Goal: Task Accomplishment & Management: Complete application form

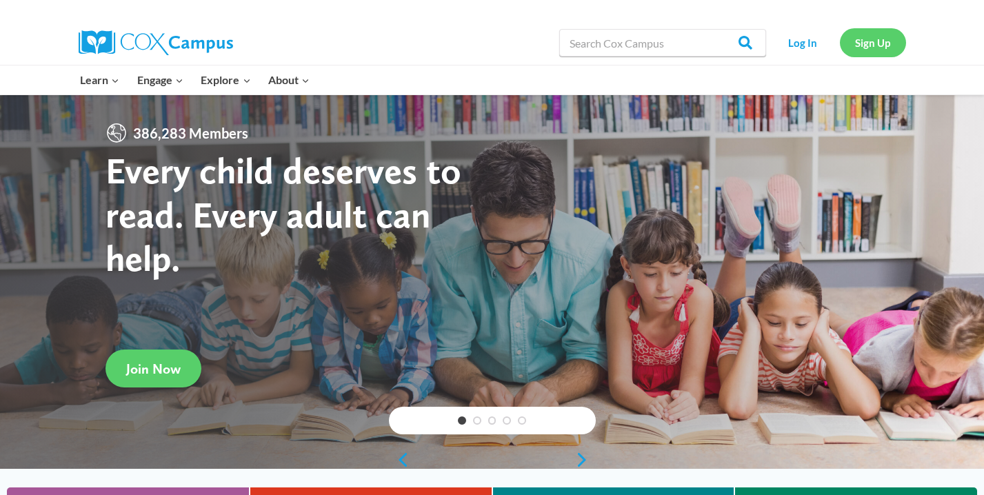
click at [877, 46] on link "Sign Up" at bounding box center [873, 42] width 66 height 28
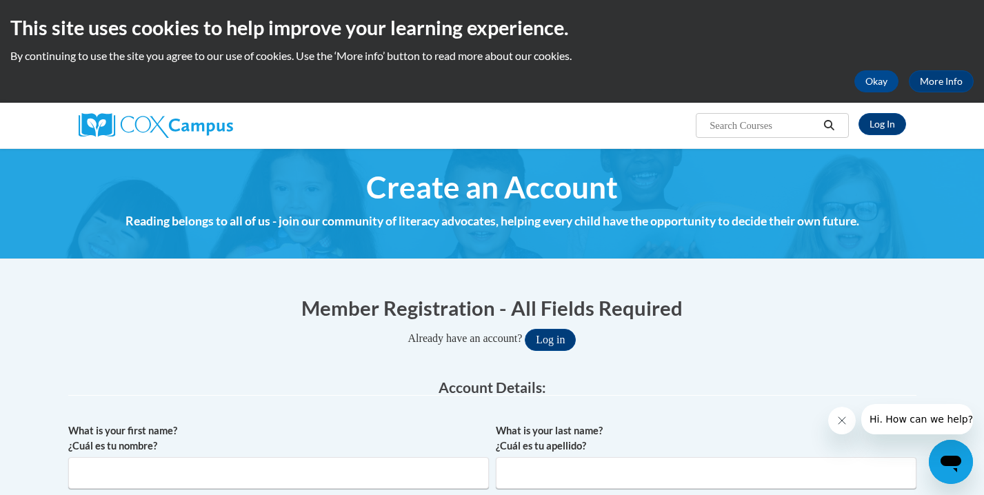
click at [199, 128] on img at bounding box center [156, 125] width 154 height 25
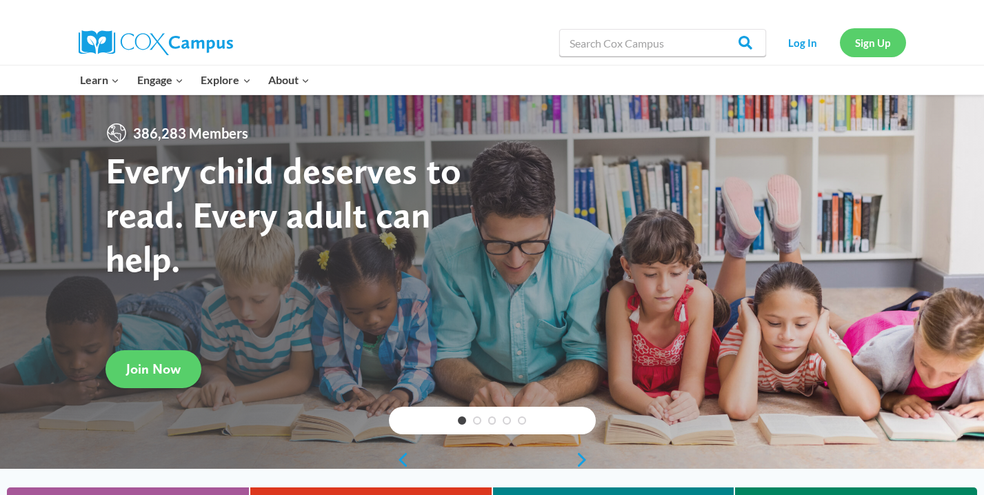
click at [876, 50] on link "Sign Up" at bounding box center [873, 42] width 66 height 28
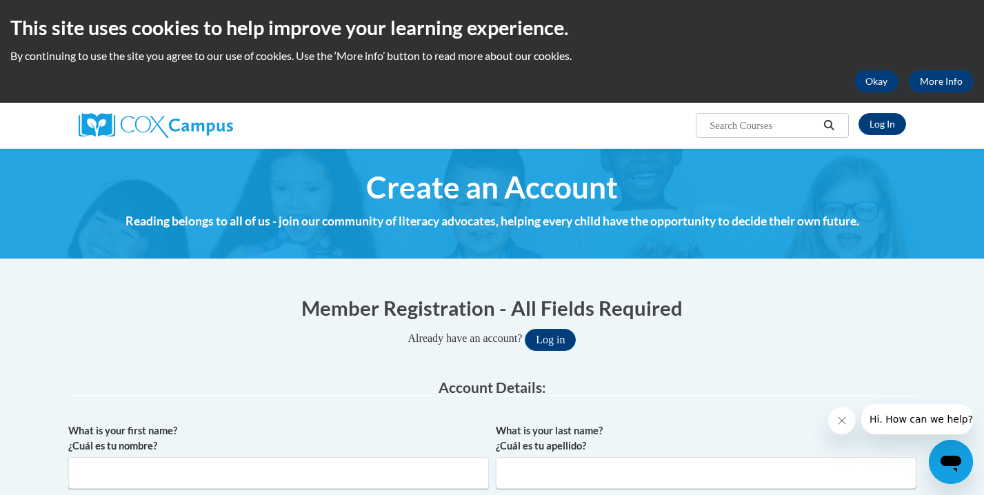
click at [865, 86] on button "Okay" at bounding box center [876, 81] width 44 height 22
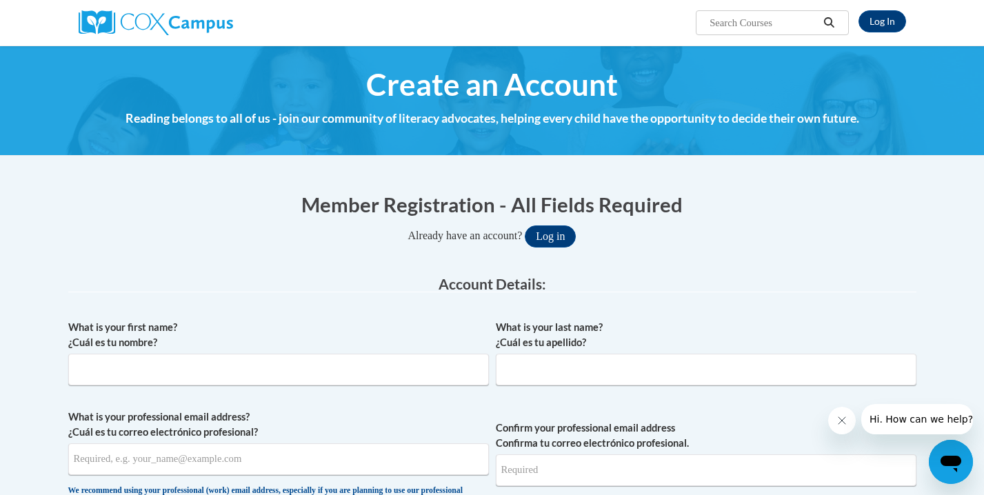
click at [319, 385] on div "What is your first name? ¿Cuál es tu nombre?" at bounding box center [278, 358] width 421 height 76
type input "Mia"
type input "Gennaro"
type input "g"
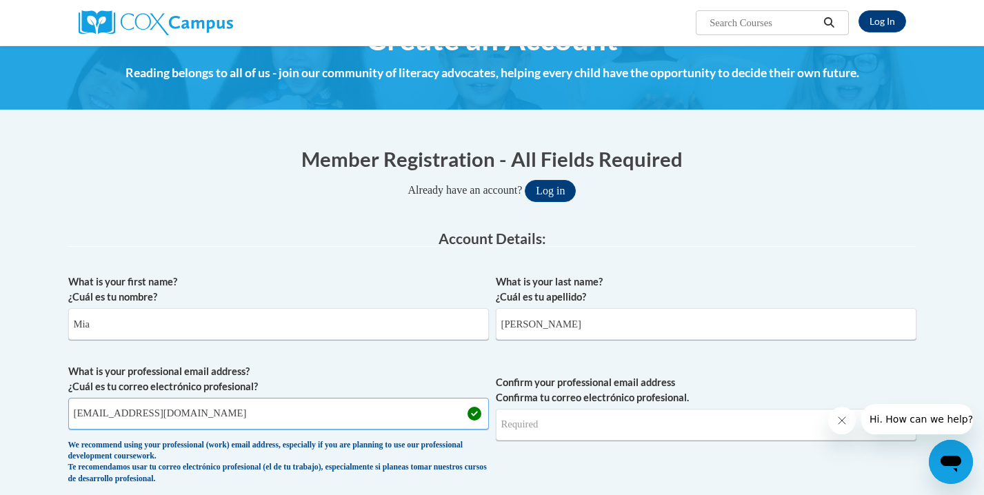
scroll to position [57, 0]
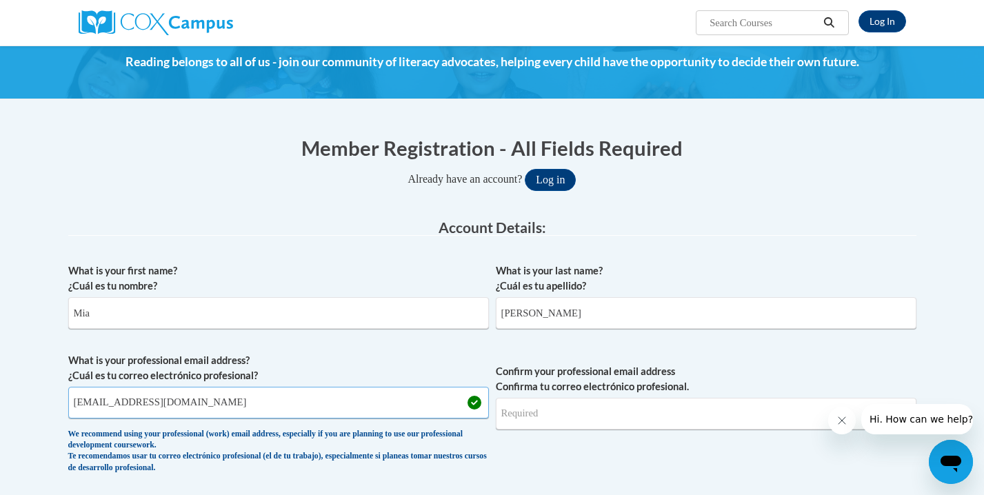
type input "gennarm01@geneseo.edu"
type input "gennarom01"
drag, startPoint x: 202, startPoint y: 409, endPoint x: 147, endPoint y: 403, distance: 55.5
click at [147, 403] on input "gennarm01@geneseo.edu" at bounding box center [278, 403] width 421 height 32
type input "gennarm01@buffalostate.edu"
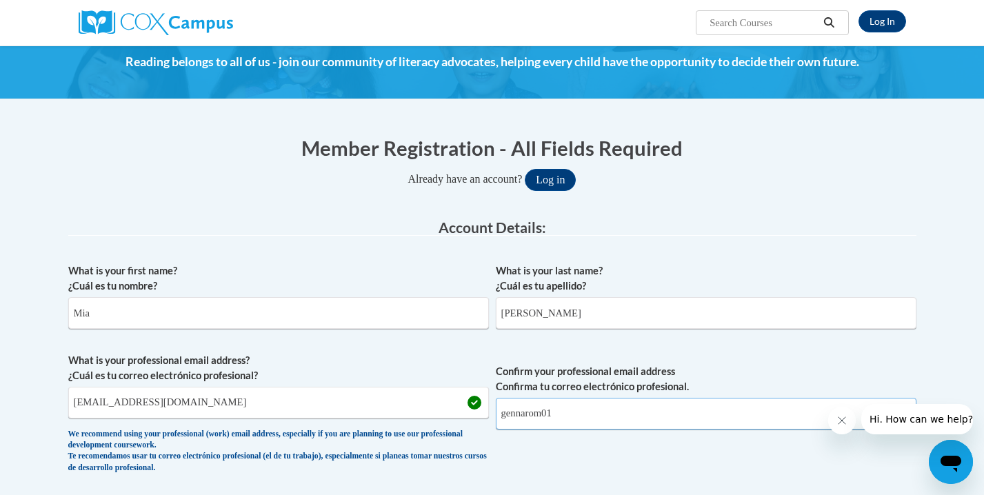
click at [596, 418] on input "gennarom01" at bounding box center [706, 414] width 421 height 32
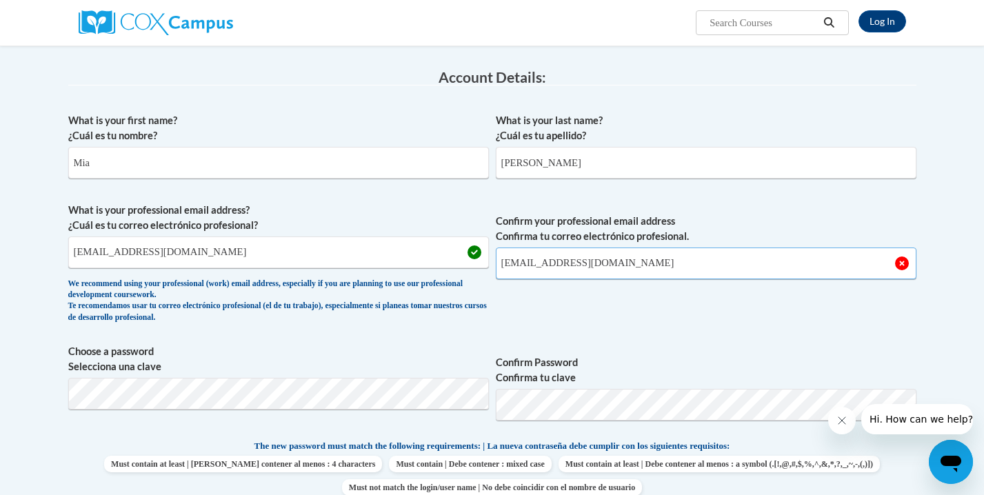
scroll to position [215, 0]
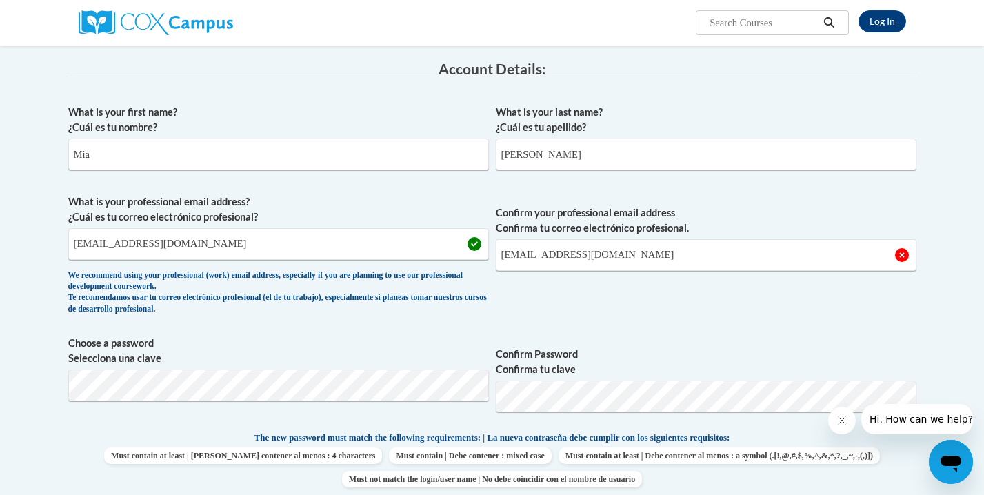
click at [648, 365] on label "Confirm Password Confirma tu clave" at bounding box center [706, 362] width 421 height 30
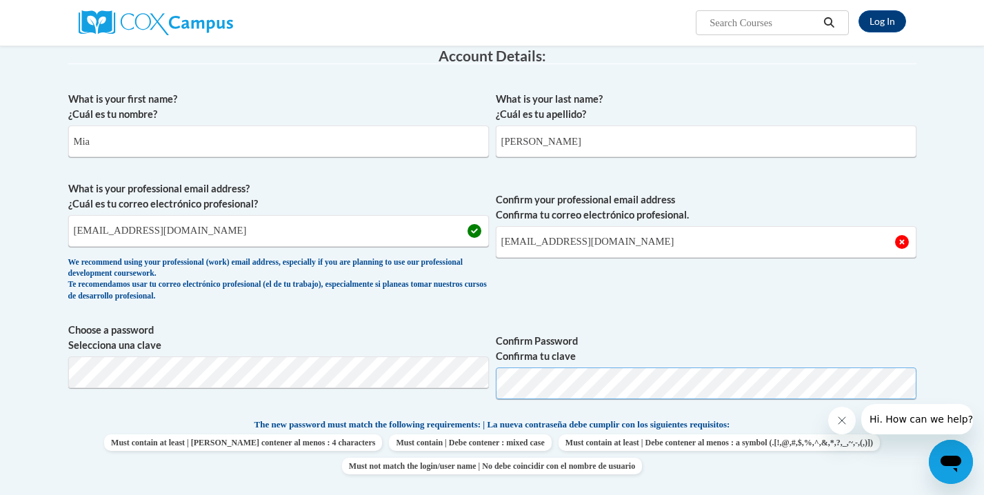
scroll to position [230, 0]
click at [668, 248] on input "gennarom01@buffalostate.edu" at bounding box center [706, 241] width 421 height 32
click at [539, 242] on input "gennarom01@buffalostate.edu" at bounding box center [706, 241] width 421 height 32
type input "gennarm01@buffalostate.edu"
click at [519, 266] on span "Confirm your professional email address Confirma tu correo electrónico profesio…" at bounding box center [706, 244] width 421 height 128
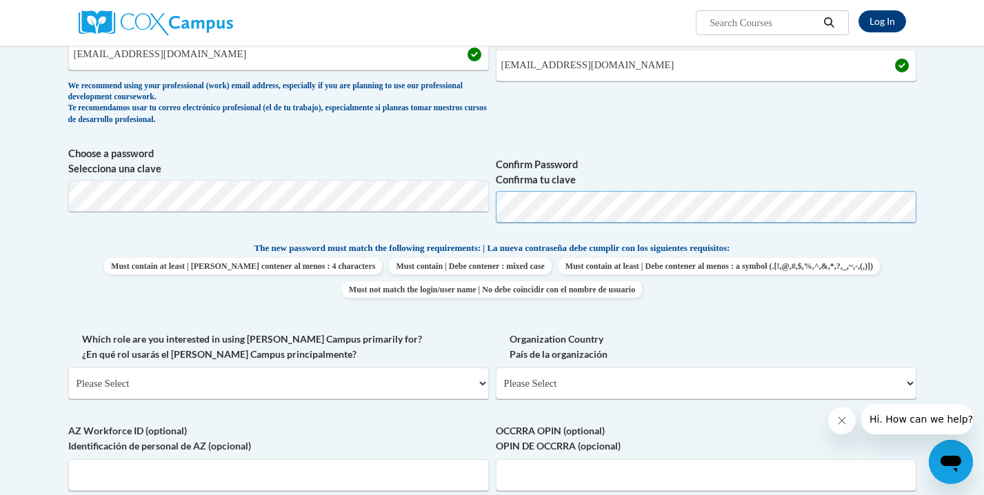
scroll to position [408, 0]
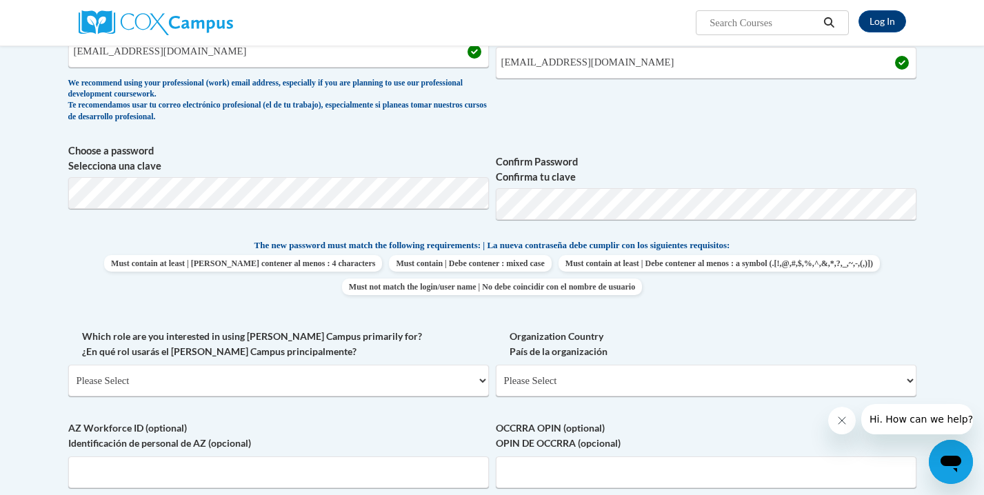
click at [836, 298] on div "The new password must match the following requirements: | La nueva contraseña d…" at bounding box center [492, 271] width 848 height 66
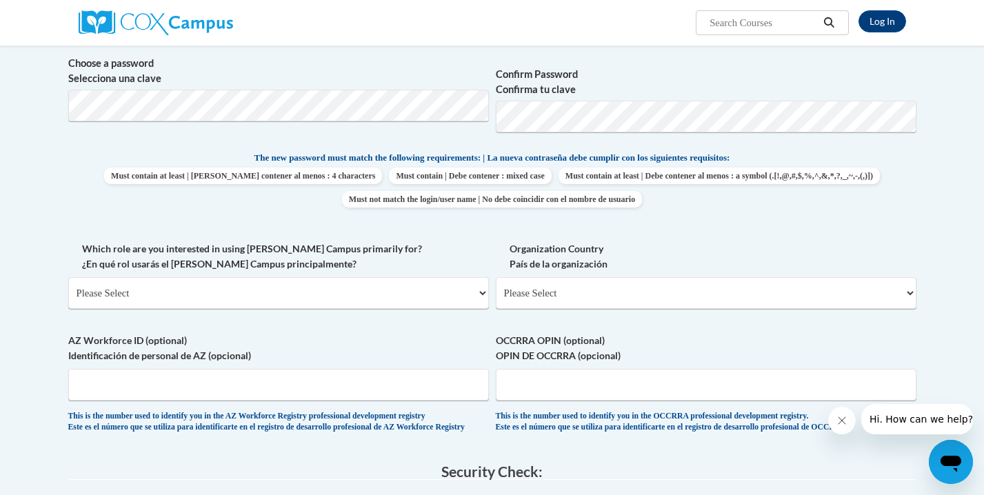
scroll to position [495, 0]
select select "5a18ea06-2b54-4451-96f2-d152daf9eac5"
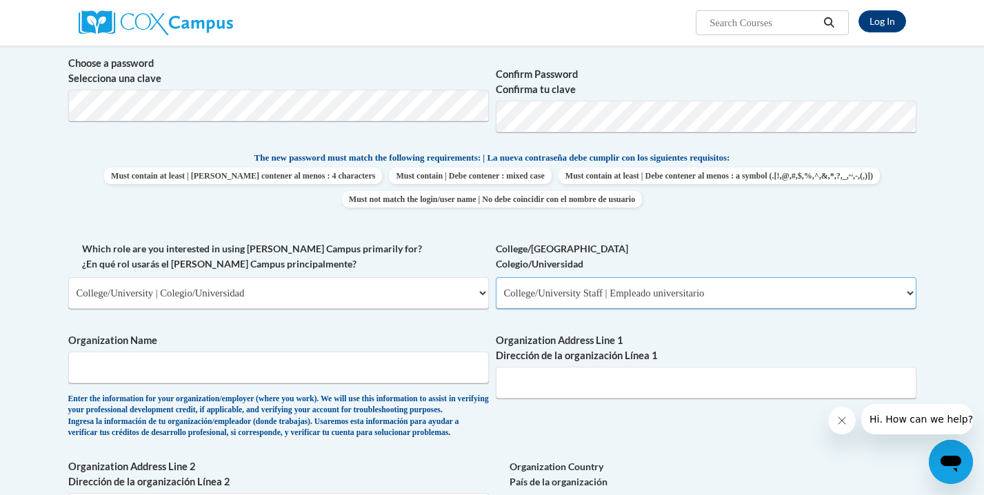
select select "99b32b07-cffc-426c-8bf6-0cd77760d84b"
type input "B"
type input "SUNY Buffalo State University"
paste input "1300 Elmwood Ave, Buffalo, NY 14222"
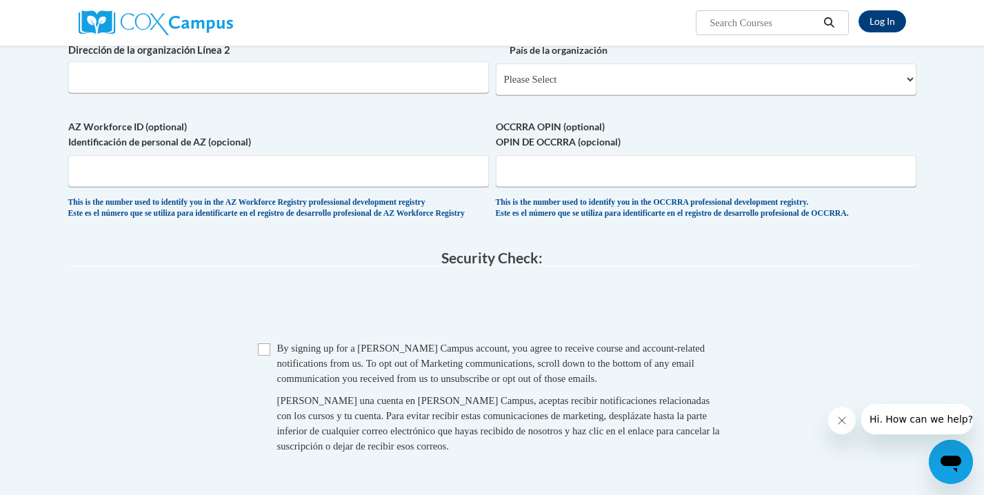
scroll to position [939, 0]
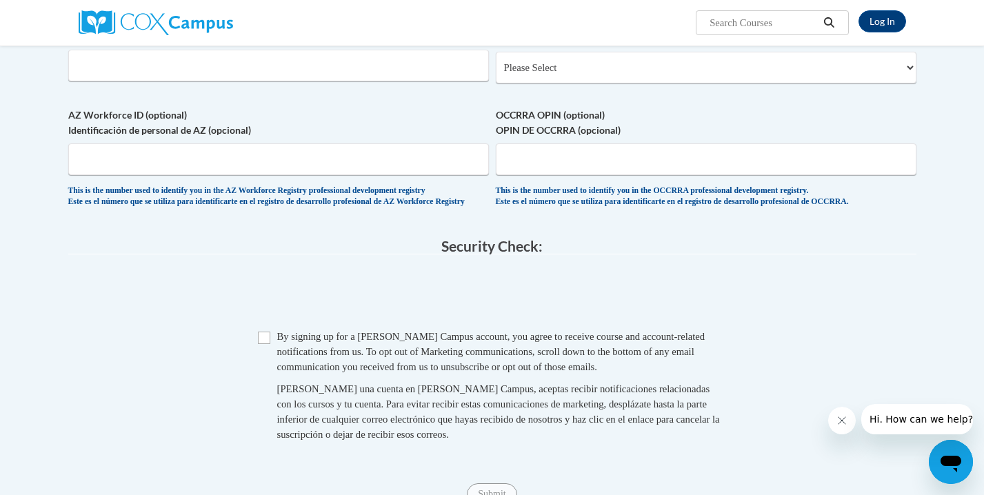
type input "1300 Elmwood Ave, Buffalo, NY 14222"
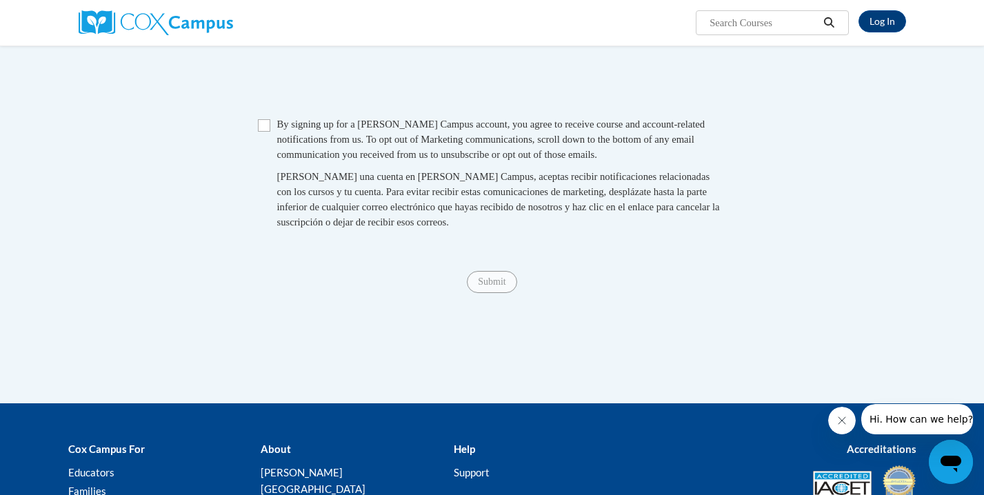
scroll to position [1181, 0]
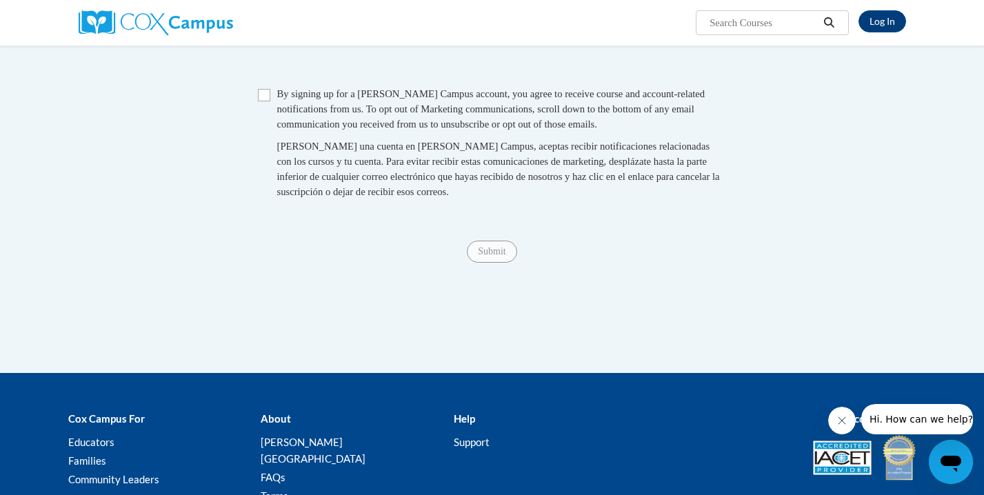
click at [264, 101] on input "Checkbox" at bounding box center [264, 95] width 12 height 12
checkbox input "true"
click at [497, 263] on input "Submit" at bounding box center [492, 252] width 50 height 22
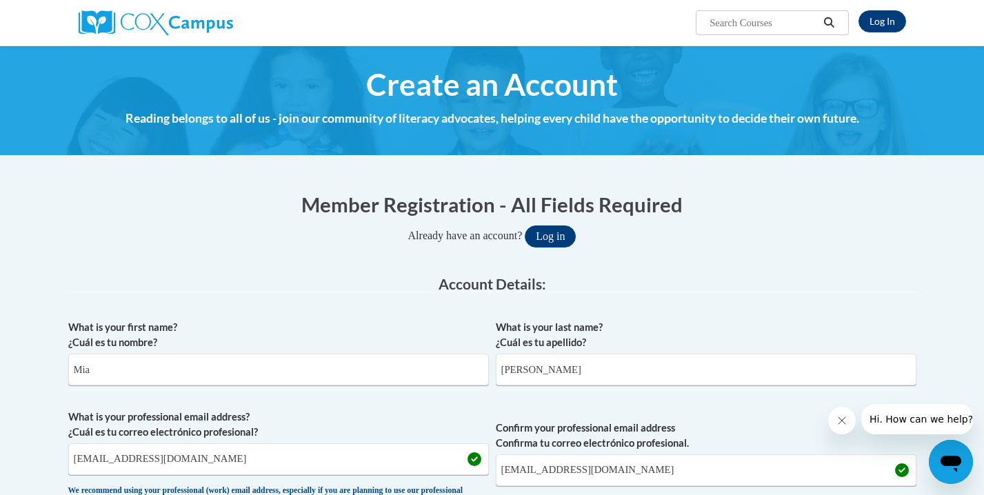
scroll to position [0, 0]
click at [560, 234] on button "Log in" at bounding box center [550, 236] width 51 height 22
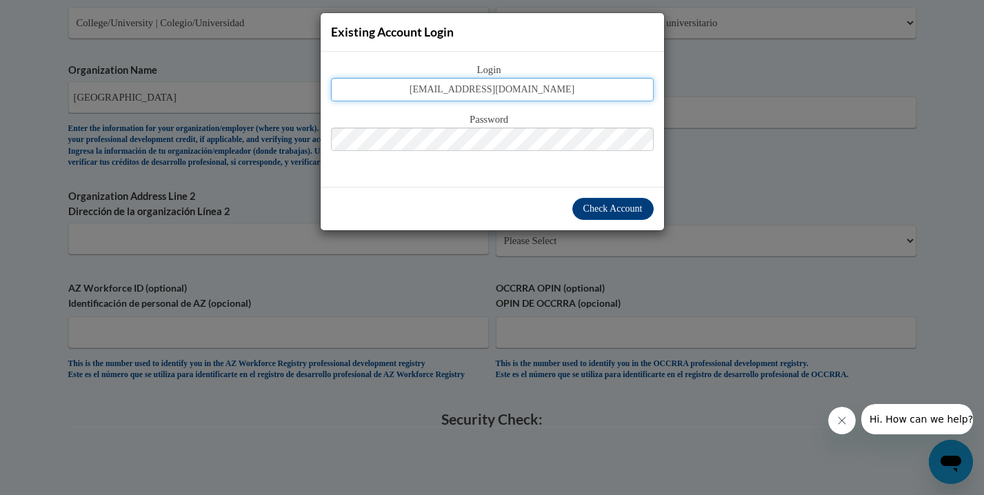
type input "gennarm01@buffalostate.edu"
click at [601, 211] on span "Check Account" at bounding box center [612, 208] width 59 height 10
click at [619, 208] on span "Check Account" at bounding box center [612, 208] width 59 height 10
click at [616, 192] on div "Check Account" at bounding box center [492, 208] width 343 height 43
click at [622, 214] on span "Check Account" at bounding box center [612, 208] width 59 height 10
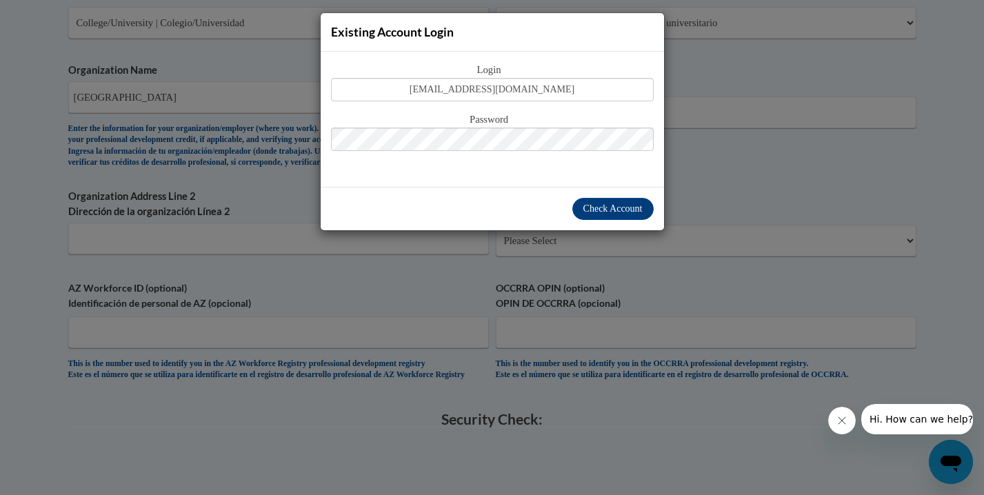
click at [765, 206] on div "Existing Account Login Login gennarm01@buffalostate.edu Password Check Account" at bounding box center [492, 247] width 984 height 495
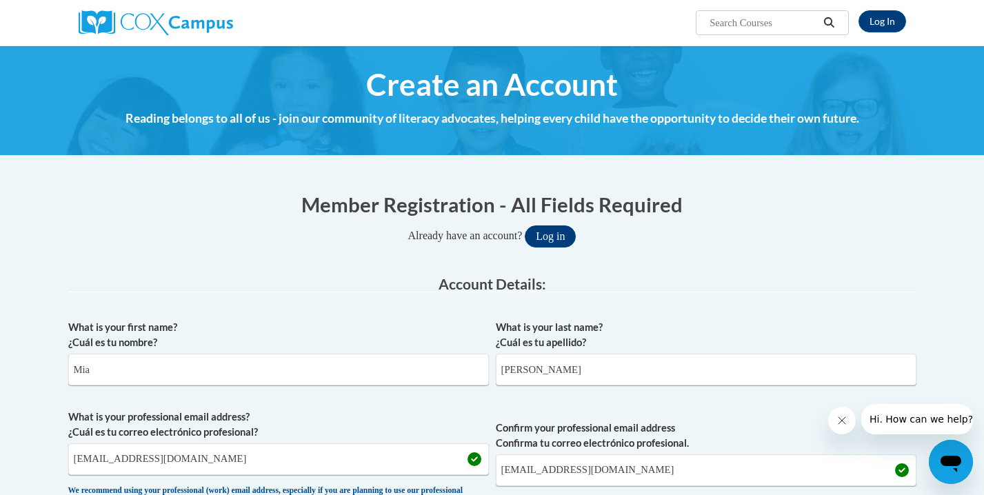
scroll to position [0, 0]
click at [883, 18] on link "Log In" at bounding box center [883, 21] width 48 height 22
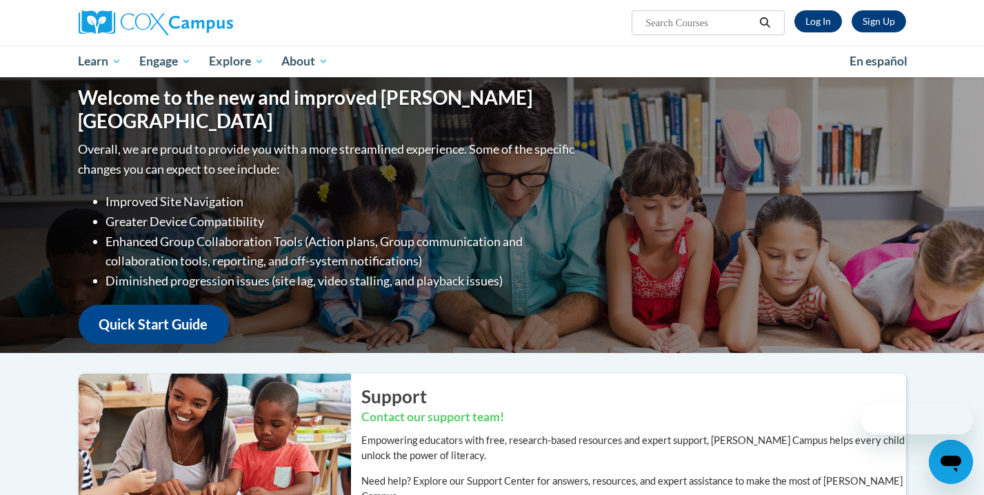
click at [815, 21] on link "Log In" at bounding box center [818, 21] width 48 height 22
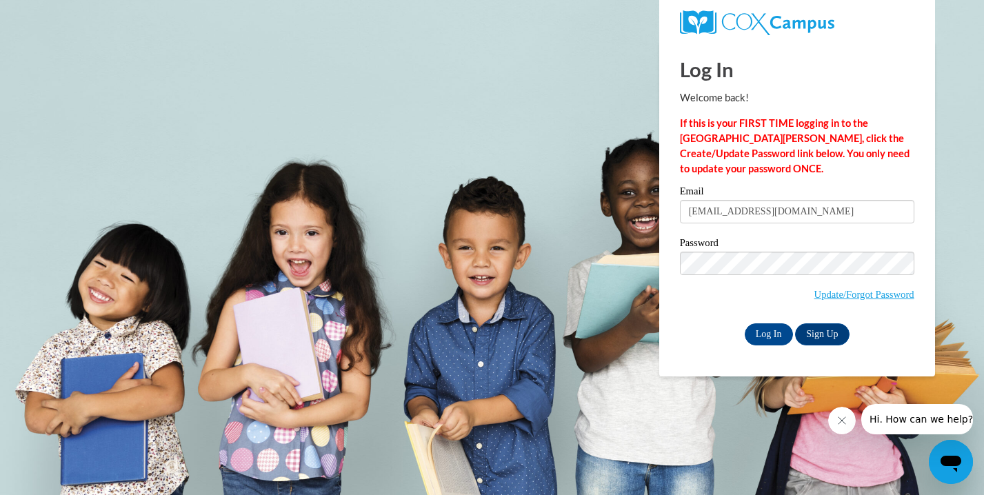
type input "gennarm01@buffalostate.edu"
click at [768, 332] on input "Log In" at bounding box center [769, 334] width 48 height 22
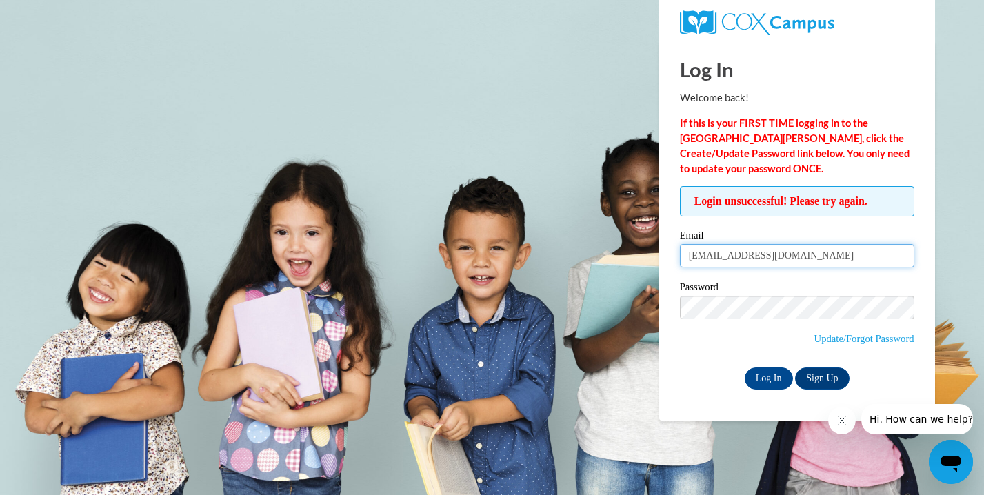
click at [830, 245] on input "gennarm01@buffalostate.edu" at bounding box center [797, 255] width 234 height 23
click at [828, 383] on link "Sign Up" at bounding box center [822, 379] width 54 height 22
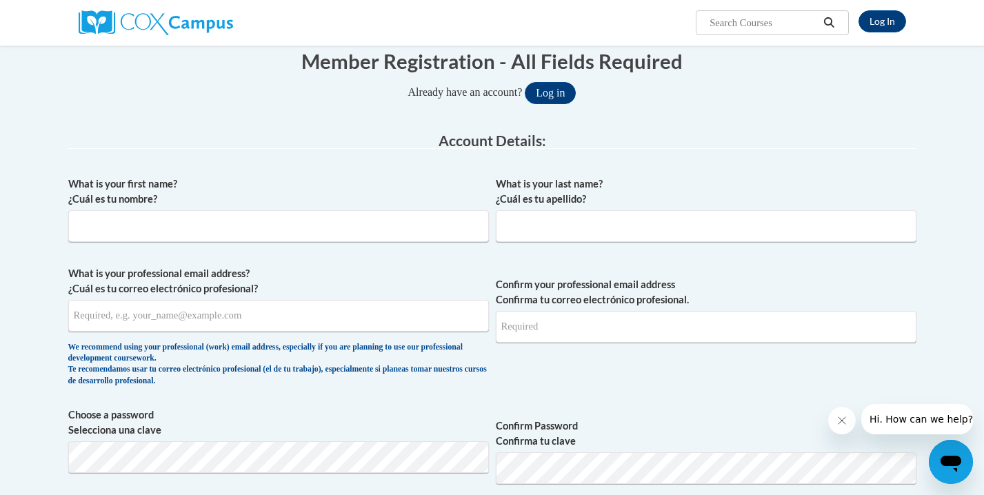
scroll to position [159, 0]
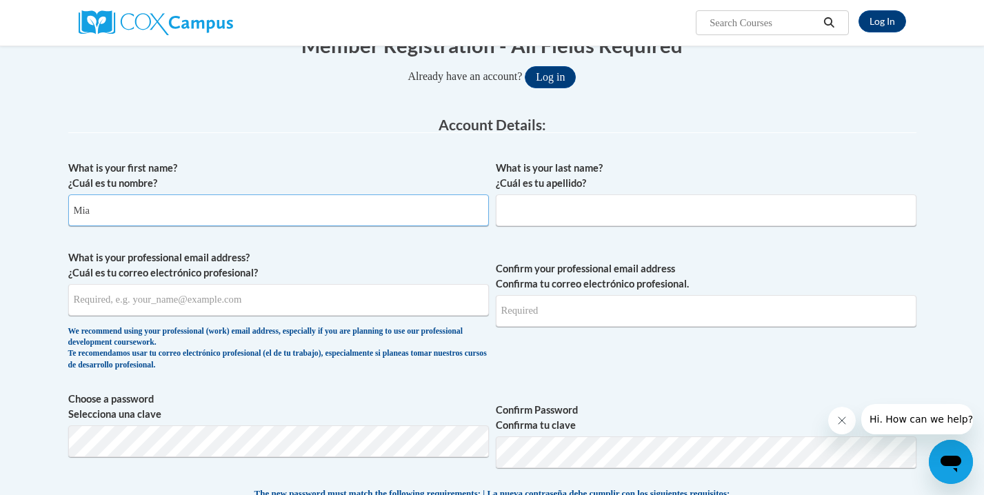
type input "Mia"
type input "Gennaro"
type input "gennarm"
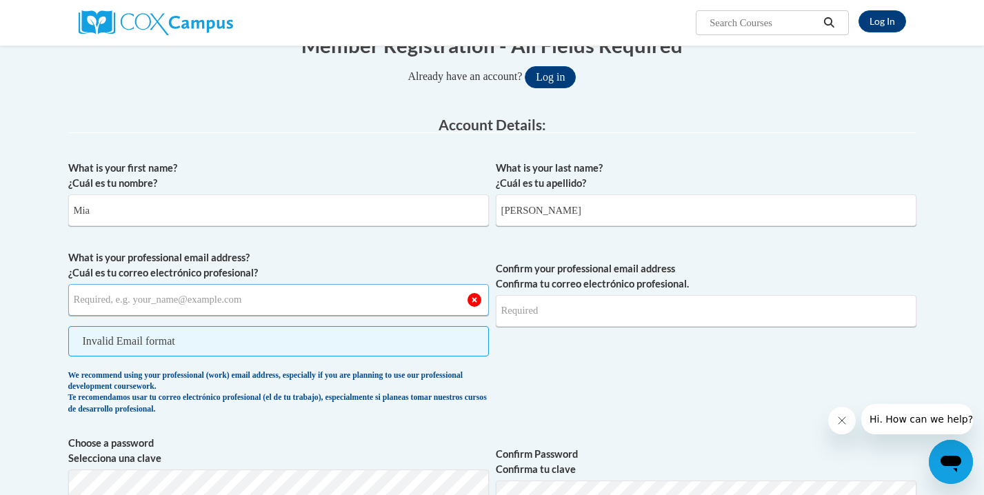
type input "[EMAIL_ADDRESS][DOMAIN_NAME]"
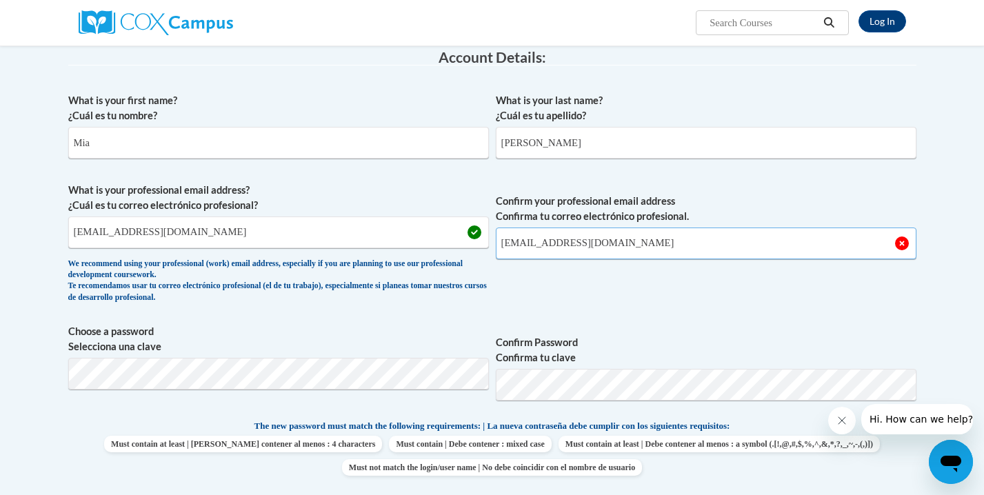
scroll to position [244, 0]
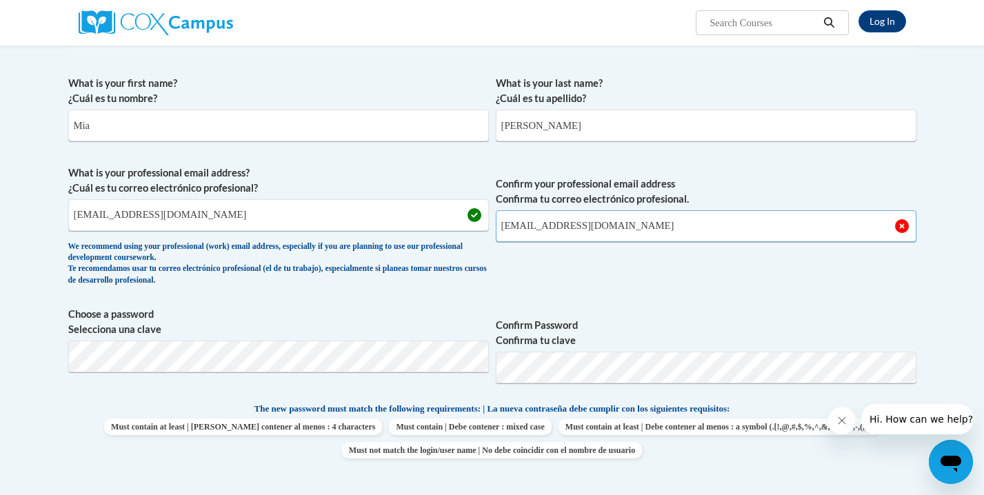
type input "[EMAIL_ADDRESS][DOMAIN_NAME]"
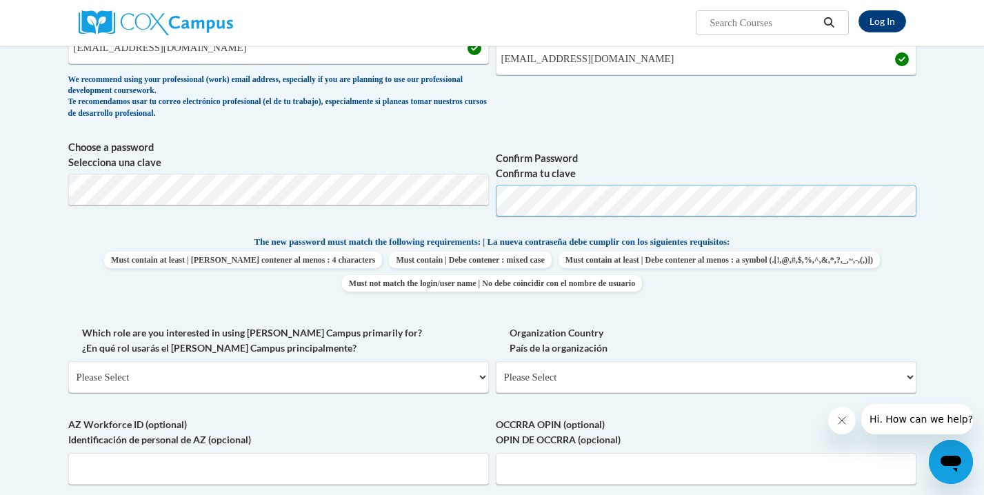
scroll to position [416, 0]
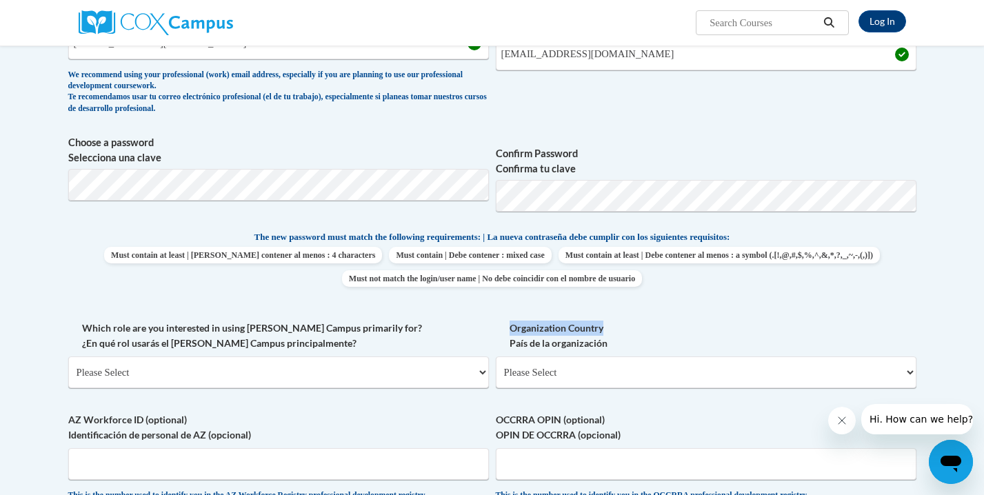
click at [740, 321] on label "Organization Country País de la organización" at bounding box center [706, 336] width 421 height 30
click at [740, 357] on select "Please Select United States | Estados Unidos Outside of the United States | Fue…" at bounding box center [706, 373] width 421 height 32
select select "5a18ea06-2b54-4451-96f2-d152daf9eac5"
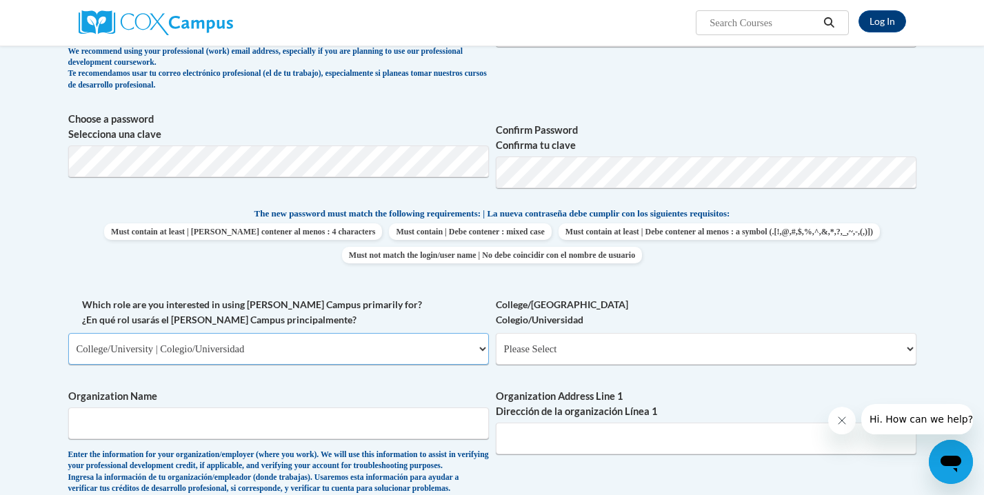
scroll to position [447, 0]
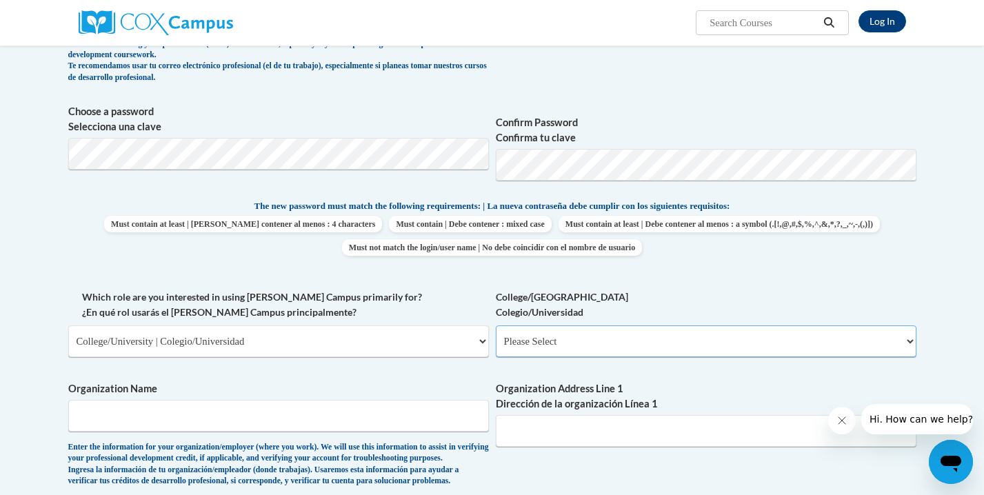
select select "99b32b07-cffc-426c-8bf6-0cd77760d84b"
type input "SUNY Buffalo State"
paste input "1300 Elmwood Ave, Buffalo, NY 14222"
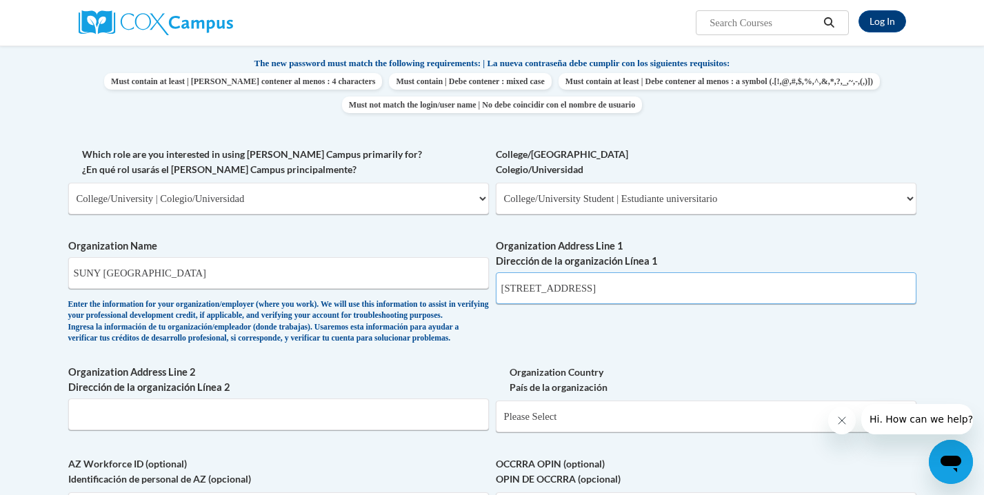
scroll to position [606, 1]
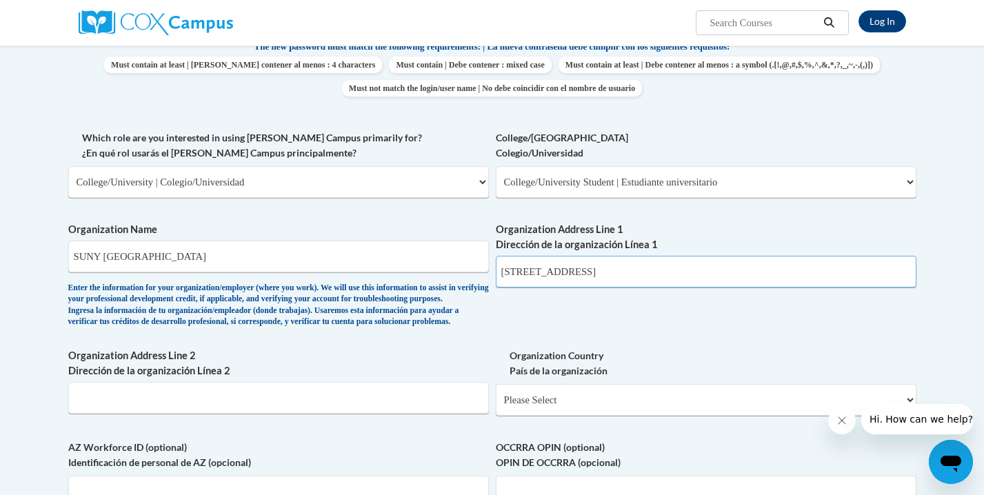
type input "1300 Elmwood Ave, Buffalo, NY 14222"
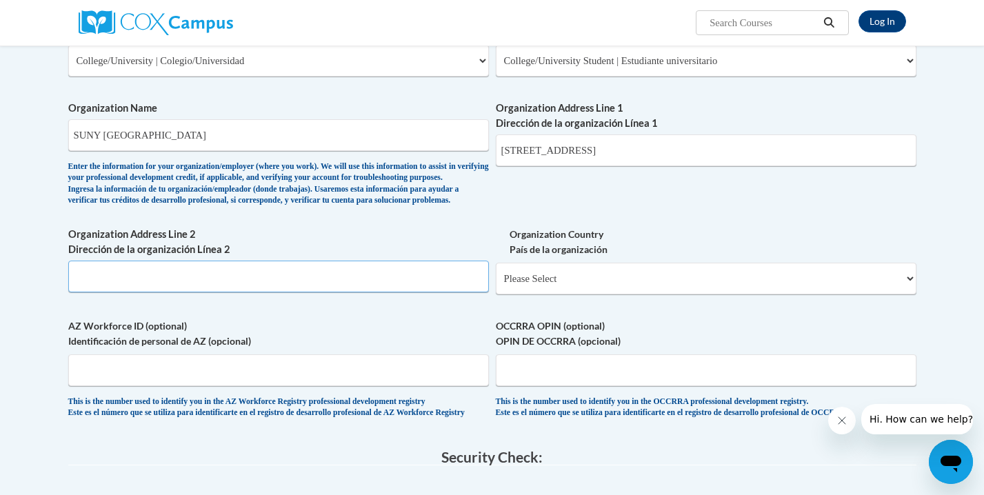
scroll to position [735, 0]
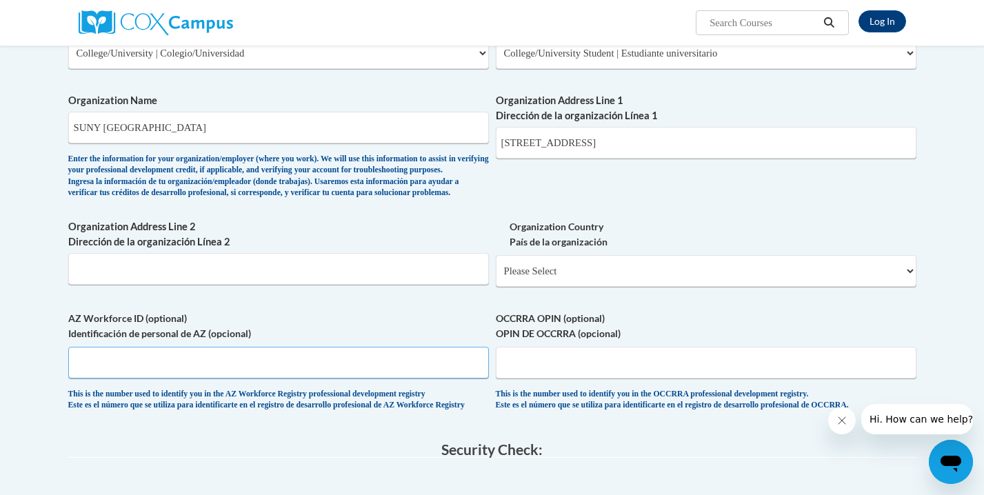
click at [333, 379] on input "AZ Workforce ID (optional) Identificación de personal de AZ (opcional)" at bounding box center [278, 363] width 421 height 32
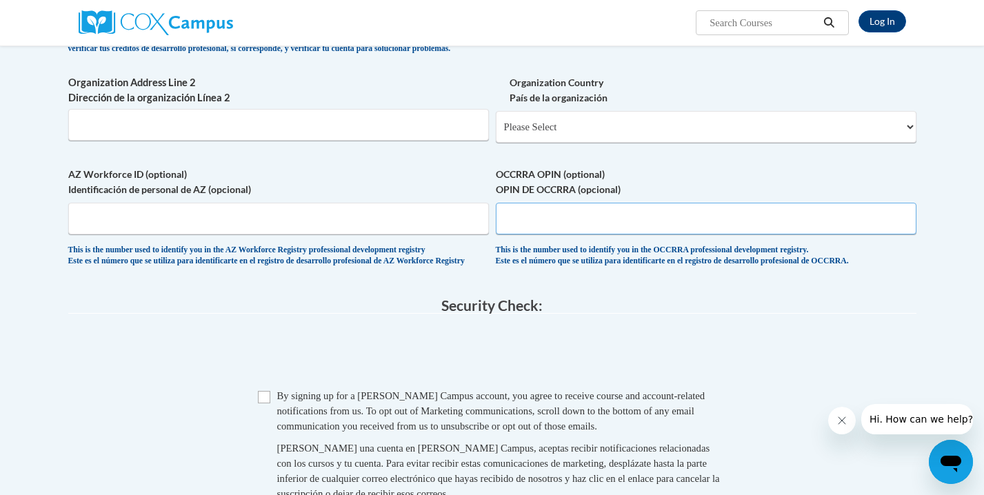
scroll to position [883, 0]
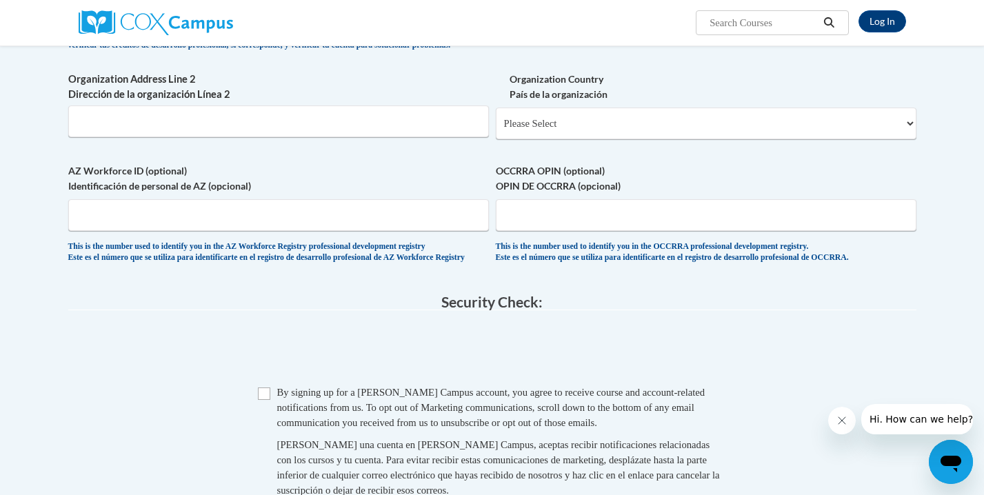
click at [263, 400] on input "Checkbox" at bounding box center [264, 394] width 12 height 12
checkbox input "true"
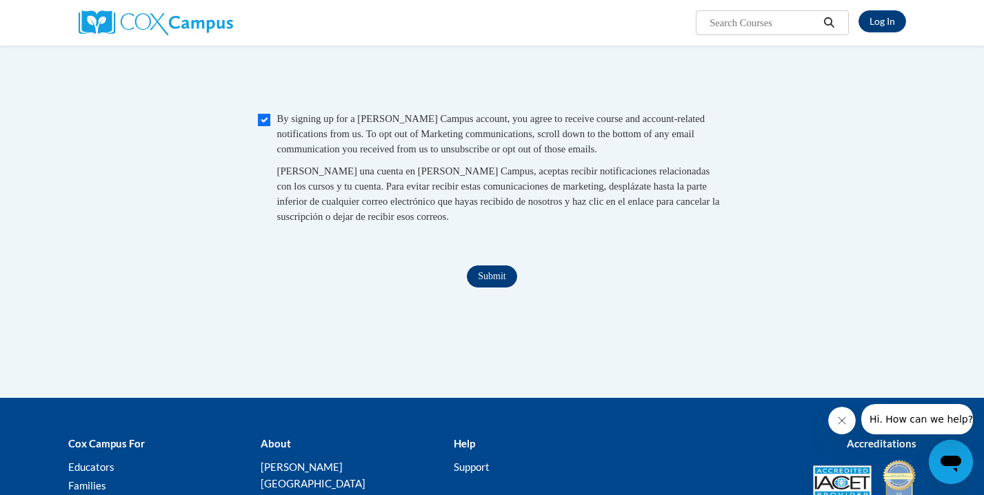
click at [498, 288] on input "Submit" at bounding box center [492, 276] width 50 height 22
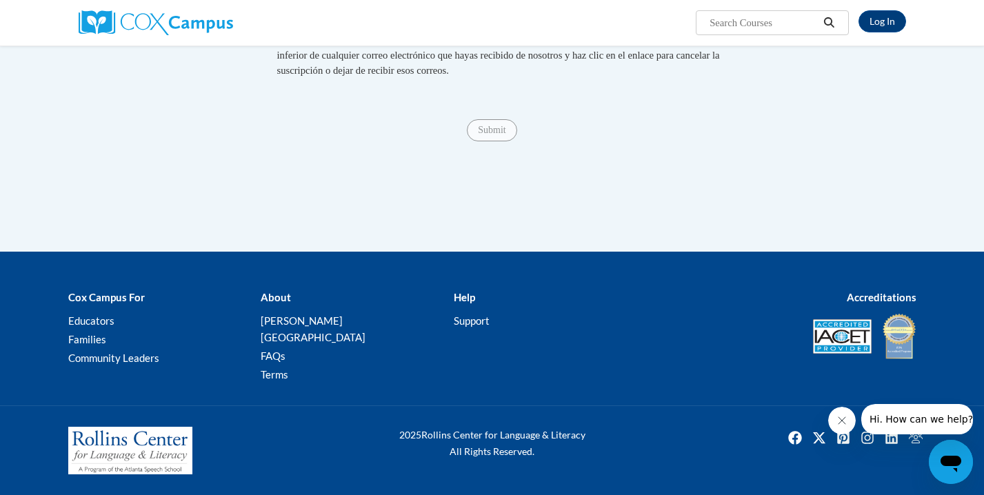
scroll to position [1305, 0]
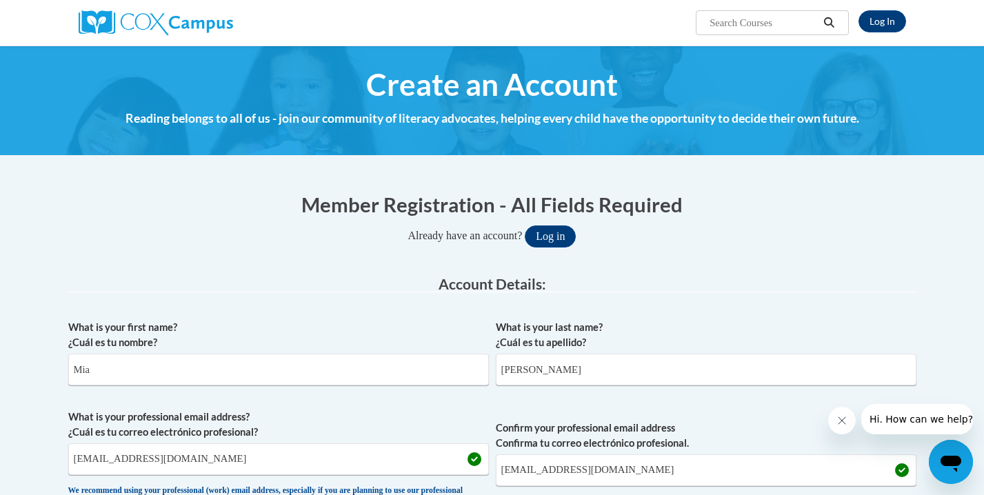
scroll to position [0, 0]
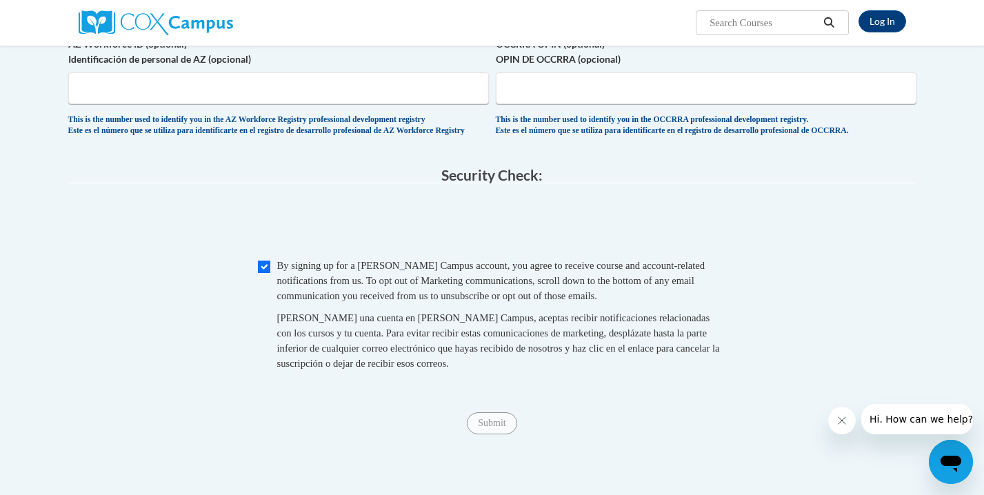
scroll to position [988, 0]
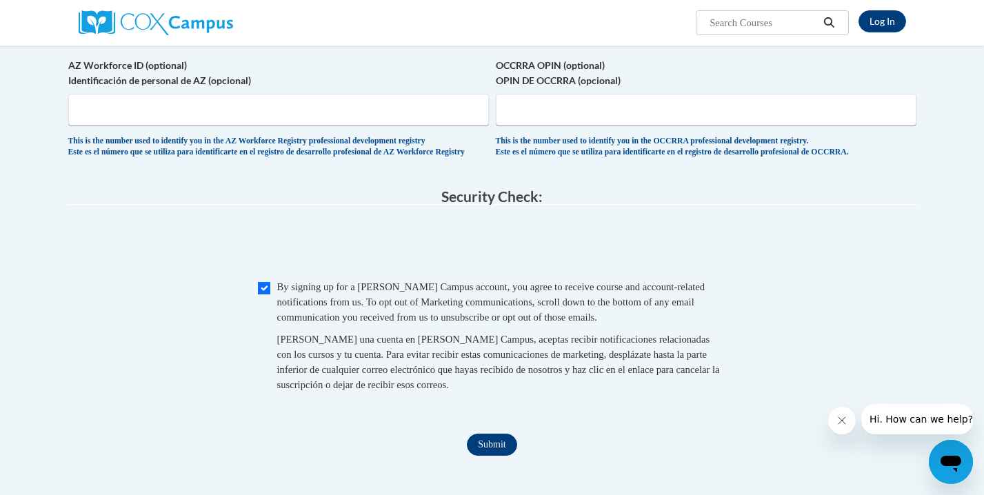
click at [485, 456] on input "Submit" at bounding box center [492, 445] width 50 height 22
click at [625, 375] on span "Al crear una cuenta en Cox Campus, aceptas recibir notificaciones relacionadas …" at bounding box center [498, 362] width 443 height 57
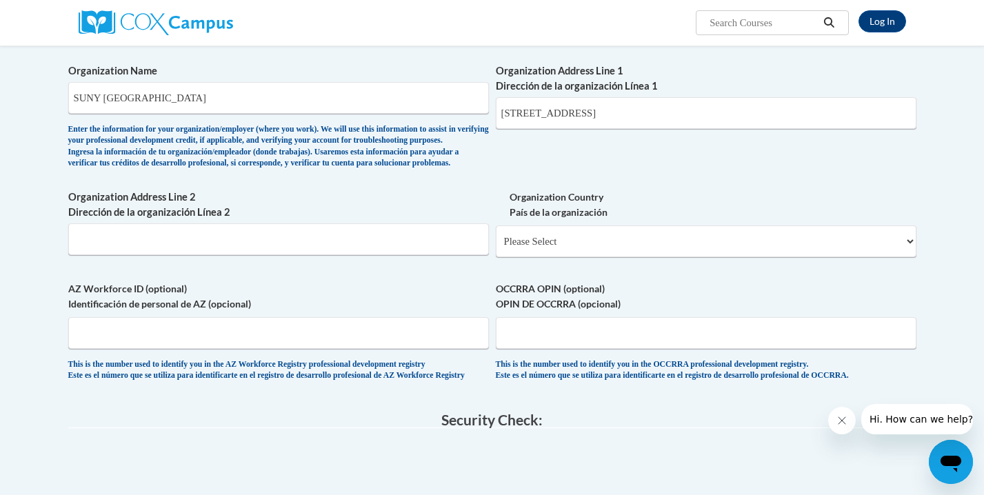
scroll to position [764, 0]
click at [751, 263] on div "Organization Country País de la organización Please Select United States | Esta…" at bounding box center [706, 229] width 421 height 78
select select "ad49bcad-a171-4b2e-b99c-48b446064914"
select select
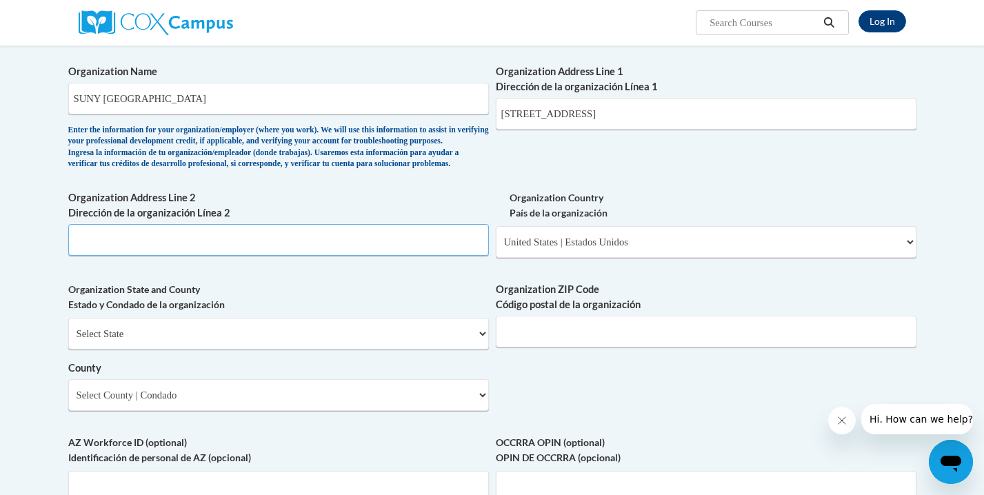
click at [337, 256] on input "Organization Address Line 2 Dirección de la organización Línea 2" at bounding box center [278, 240] width 421 height 32
type input "SUNY Buffalo State University"
select select "New York"
type input "14222"
select select "Erie"
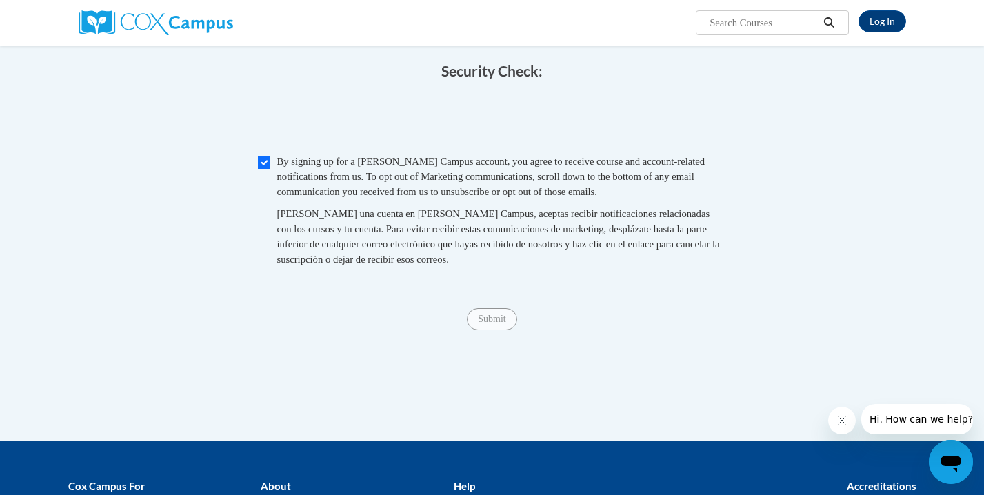
scroll to position [1271, 0]
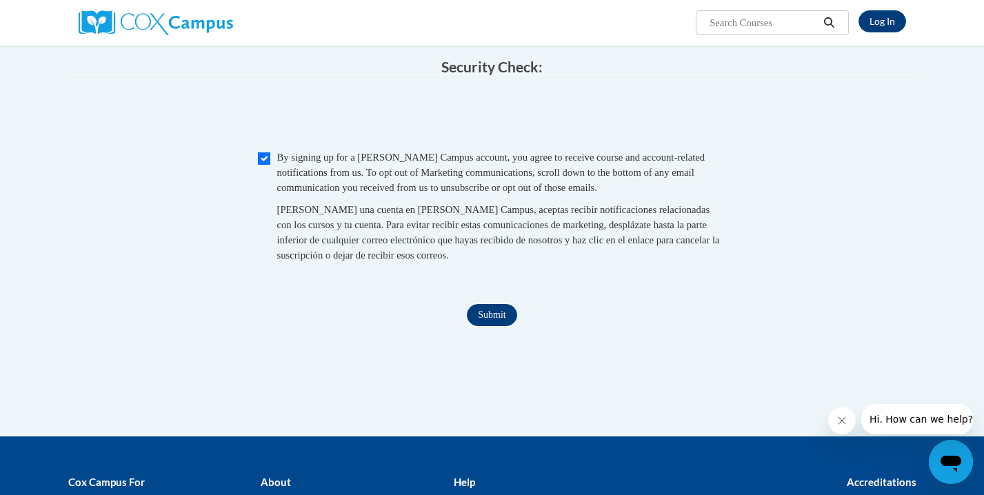
click at [503, 319] on input "Submit" at bounding box center [492, 315] width 50 height 22
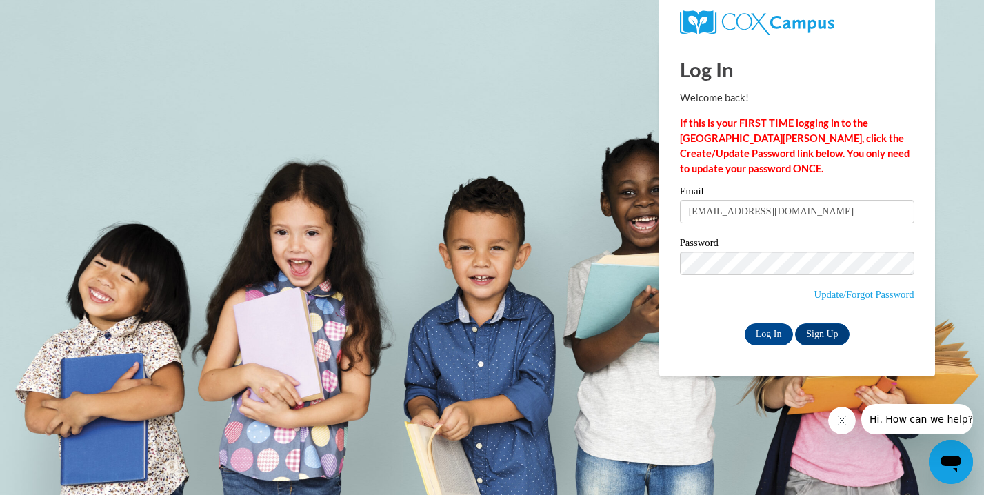
type input "[EMAIL_ADDRESS][DOMAIN_NAME]"
click at [768, 332] on input "Log In" at bounding box center [769, 334] width 48 height 22
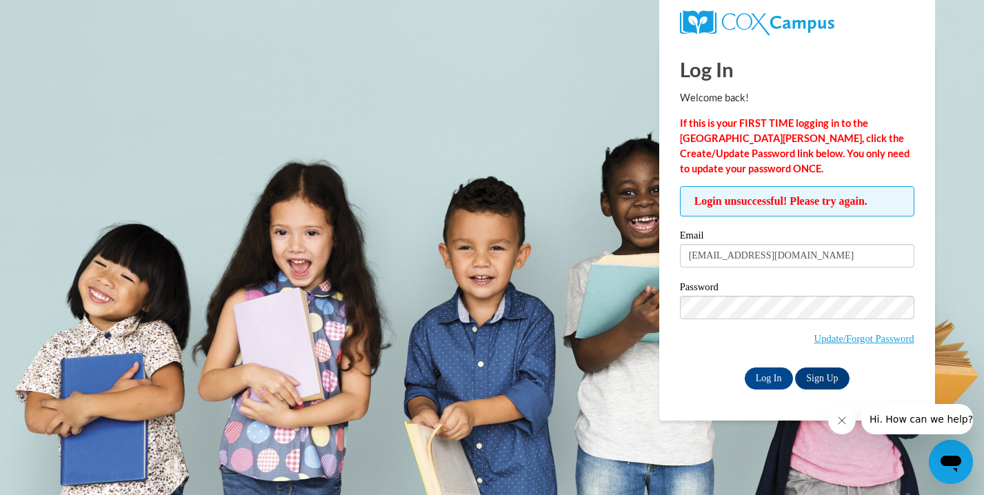
click at [951, 263] on body "Log In Welcome back! If this is your FIRST TIME logging in to the NEW Cox Campu…" at bounding box center [492, 247] width 984 height 495
click at [846, 337] on link "Update/Forgot Password" at bounding box center [864, 338] width 100 height 11
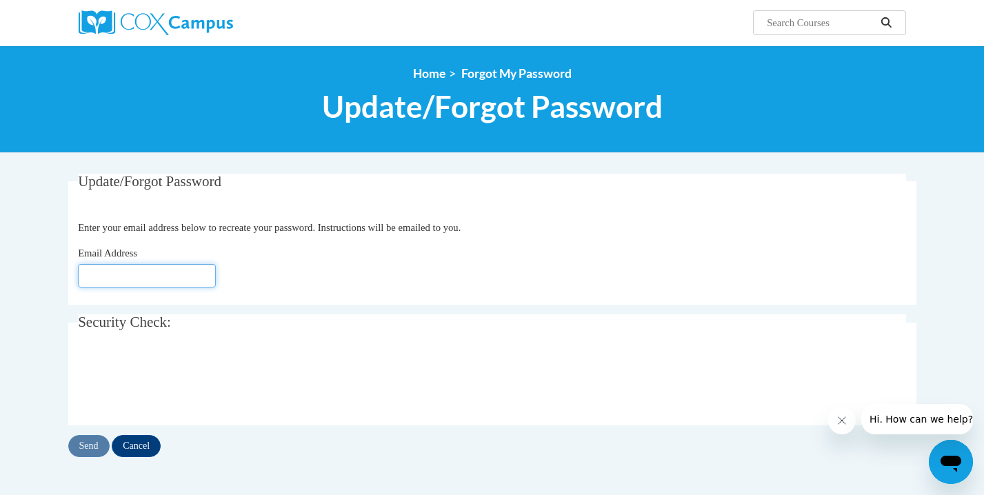
type input "[EMAIL_ADDRESS][DOMAIN_NAME]"
click at [88, 449] on input "Send" at bounding box center [88, 446] width 41 height 22
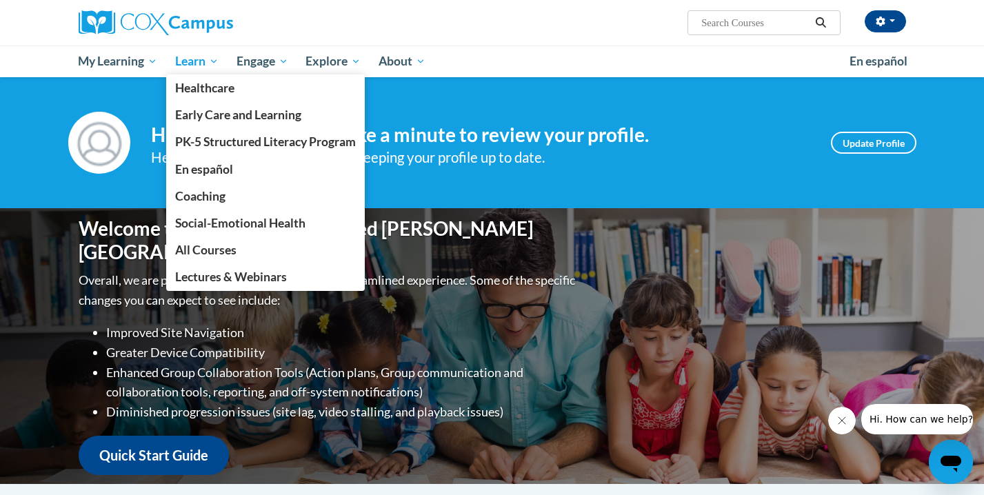
click at [196, 61] on span "Learn" at bounding box center [196, 61] width 43 height 17
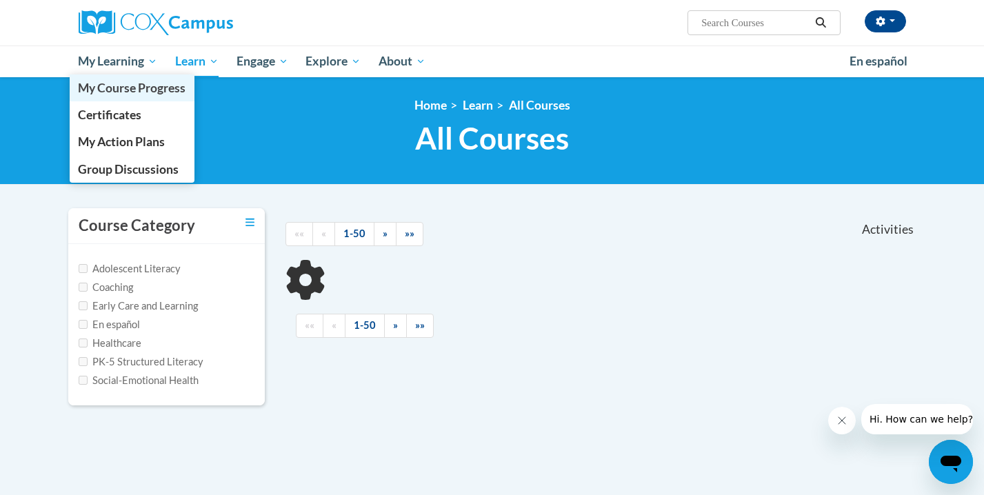
click at [131, 90] on span "My Course Progress" at bounding box center [132, 88] width 108 height 14
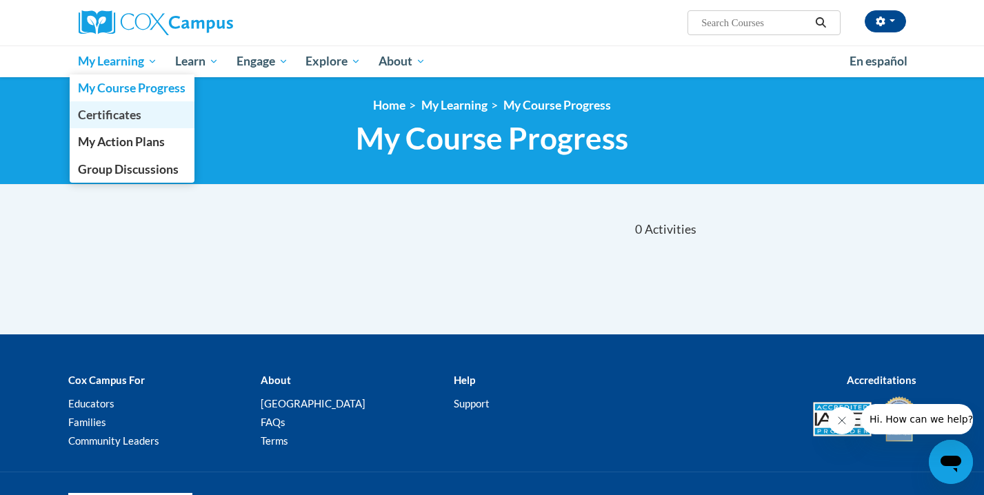
click at [139, 117] on span "Certificates" at bounding box center [109, 115] width 63 height 14
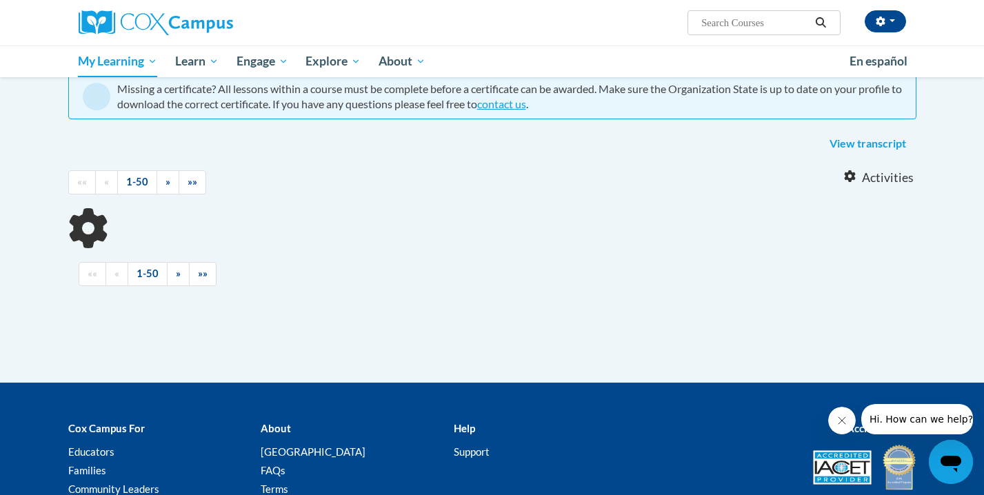
scroll to position [133, 0]
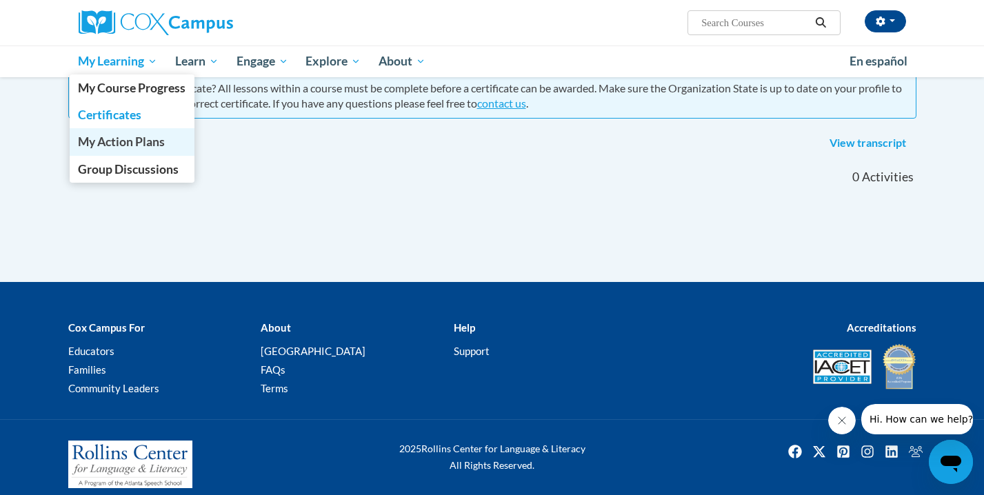
click at [156, 139] on span "My Action Plans" at bounding box center [121, 141] width 87 height 14
